Goal: Transaction & Acquisition: Purchase product/service

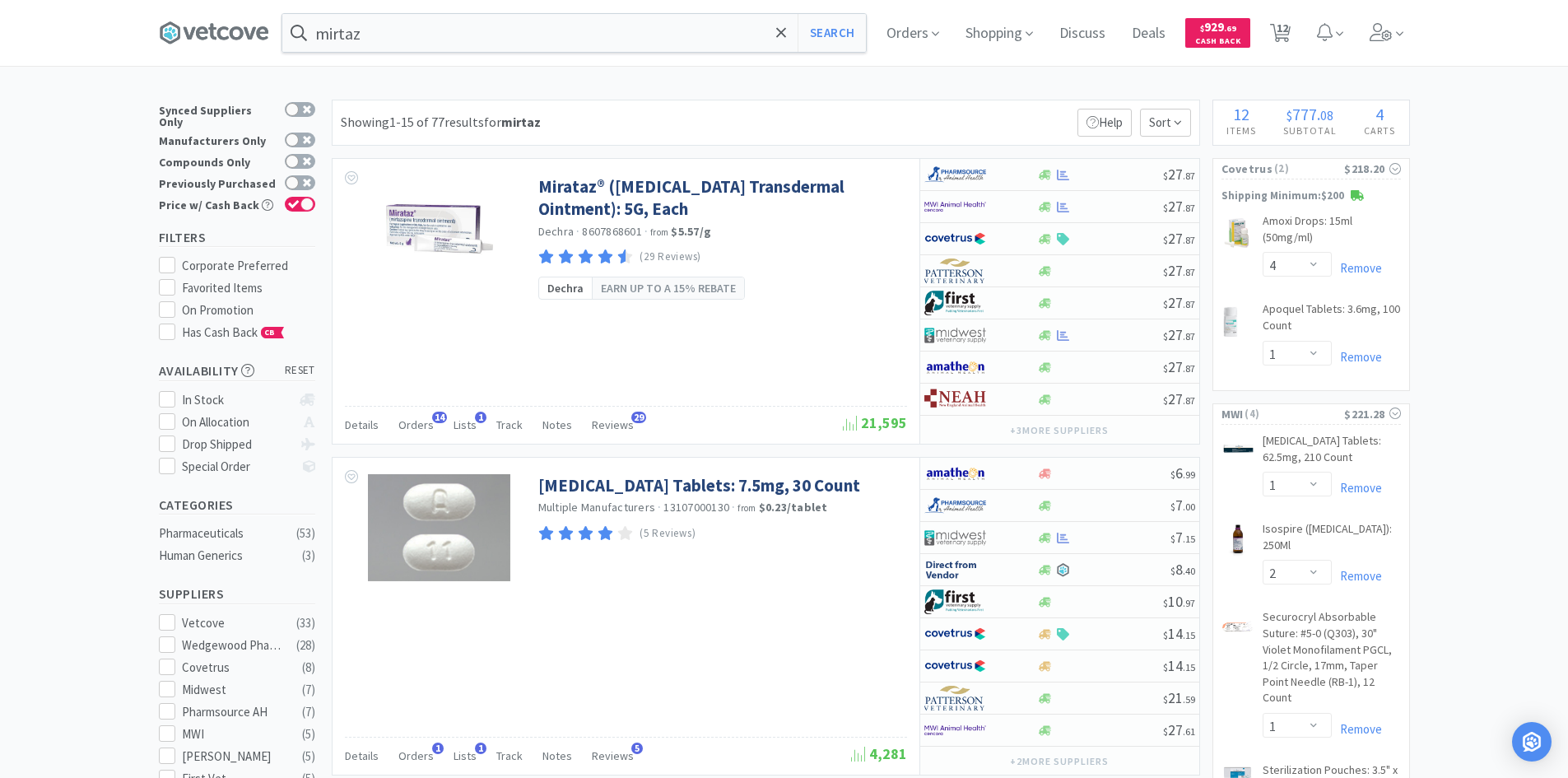
select select "4"
select select "1"
select select "2"
select select "1"
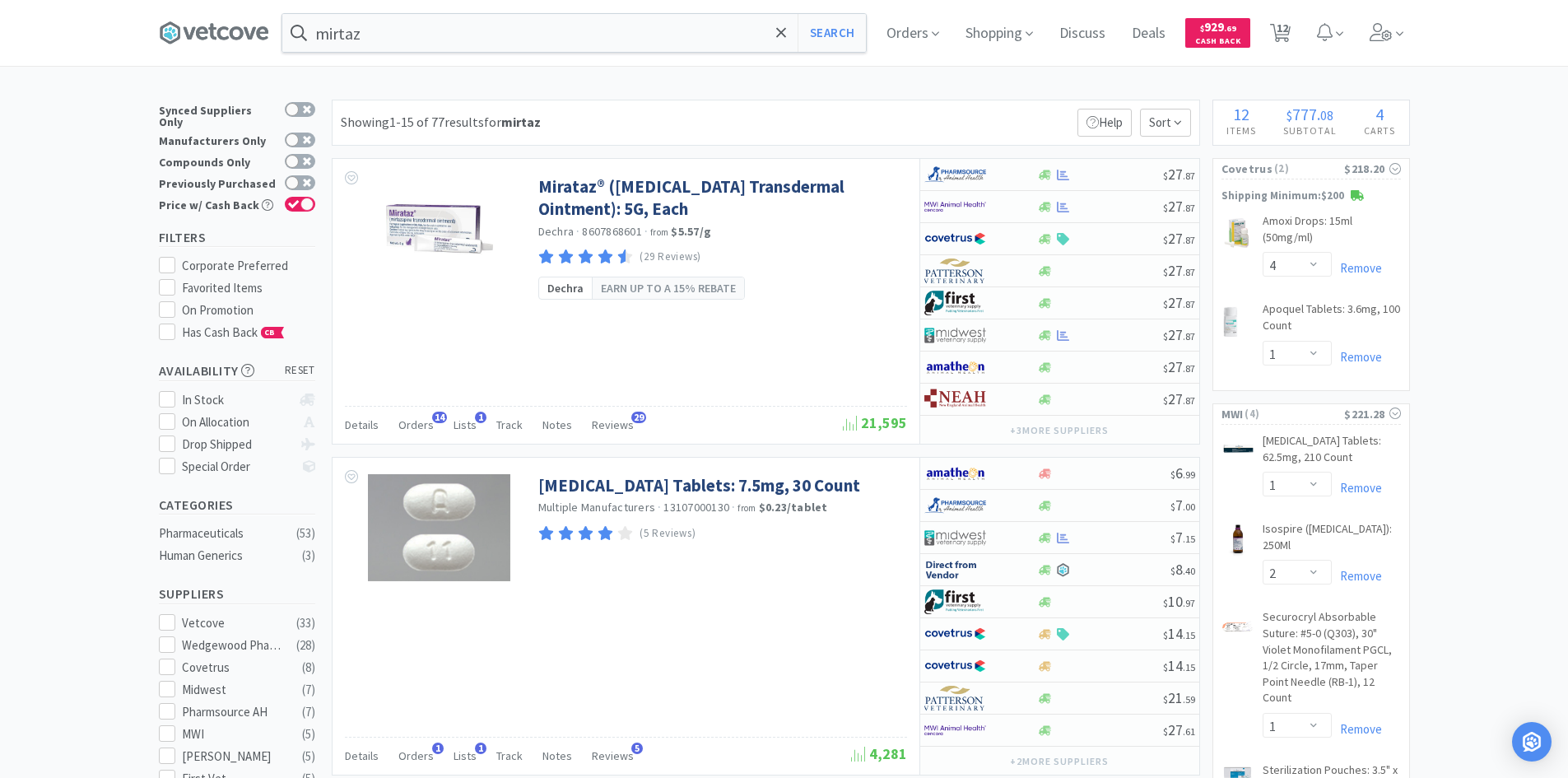
select select "2"
select select "3"
select select "1"
select select "10"
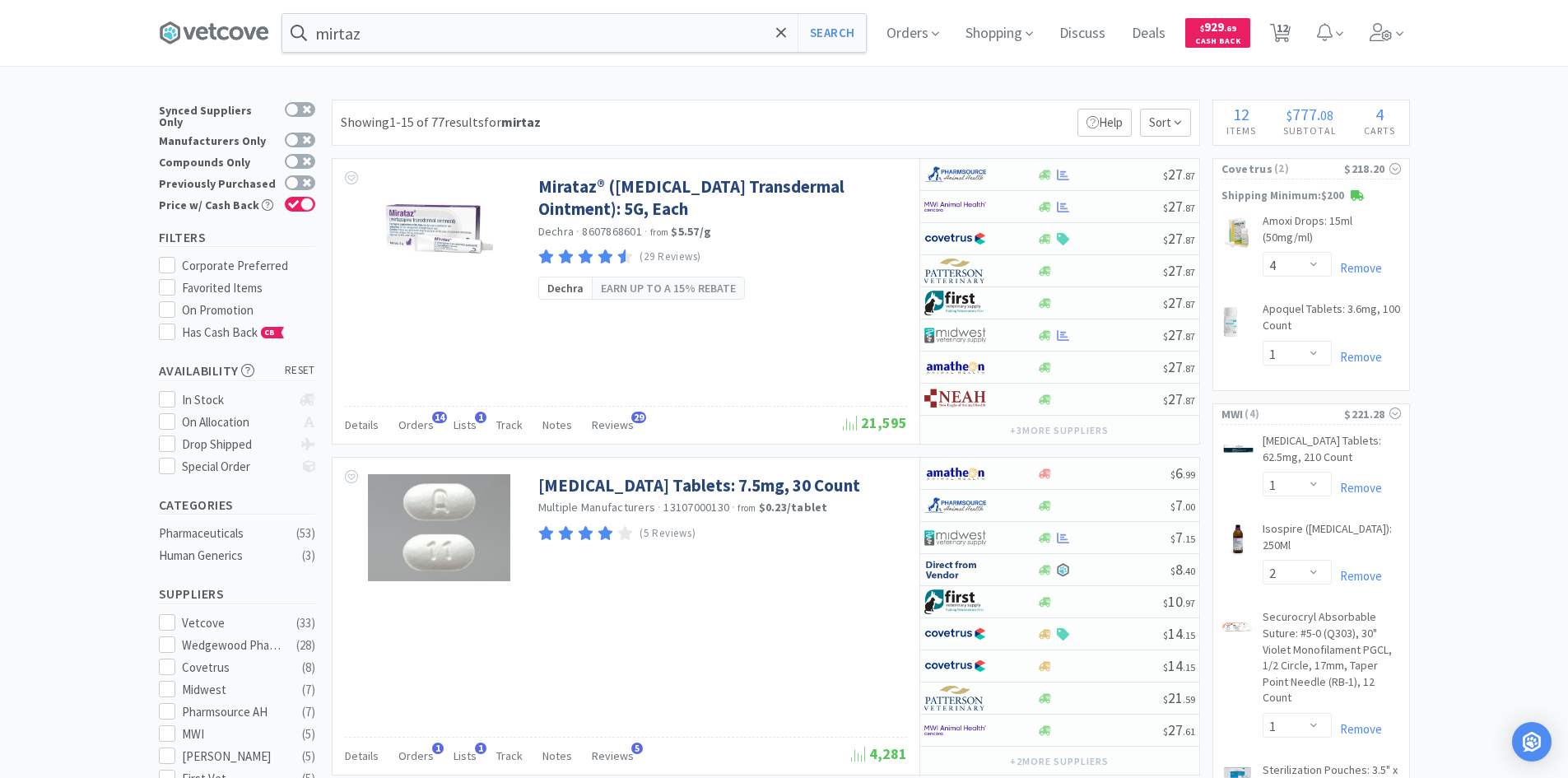
select select "10"
select select "4"
